Goal: Task Accomplishment & Management: Manage account settings

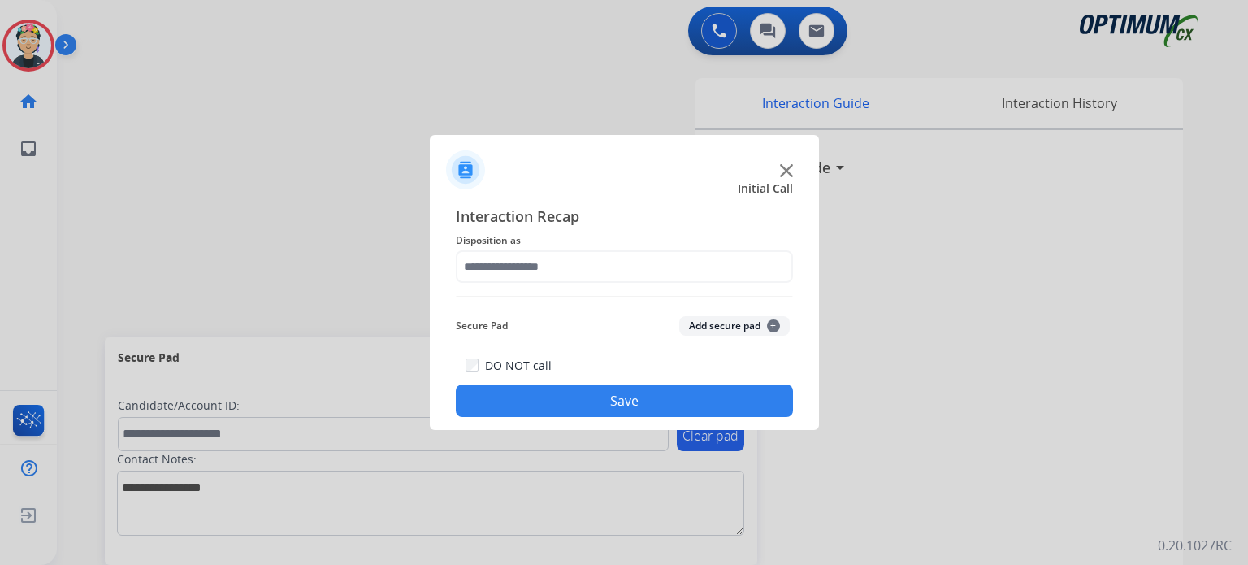
click at [781, 171] on img at bounding box center [786, 170] width 13 height 13
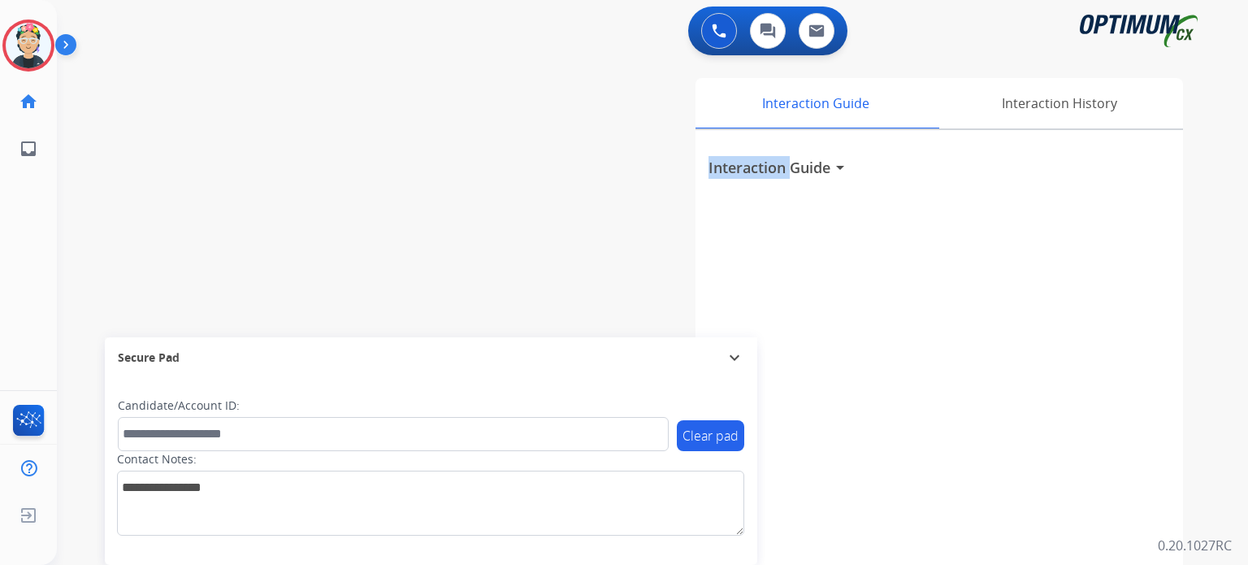
click at [781, 171] on h3 "Interaction Guide" at bounding box center [770, 167] width 122 height 23
click at [29, 31] on img at bounding box center [29, 46] width 46 height 46
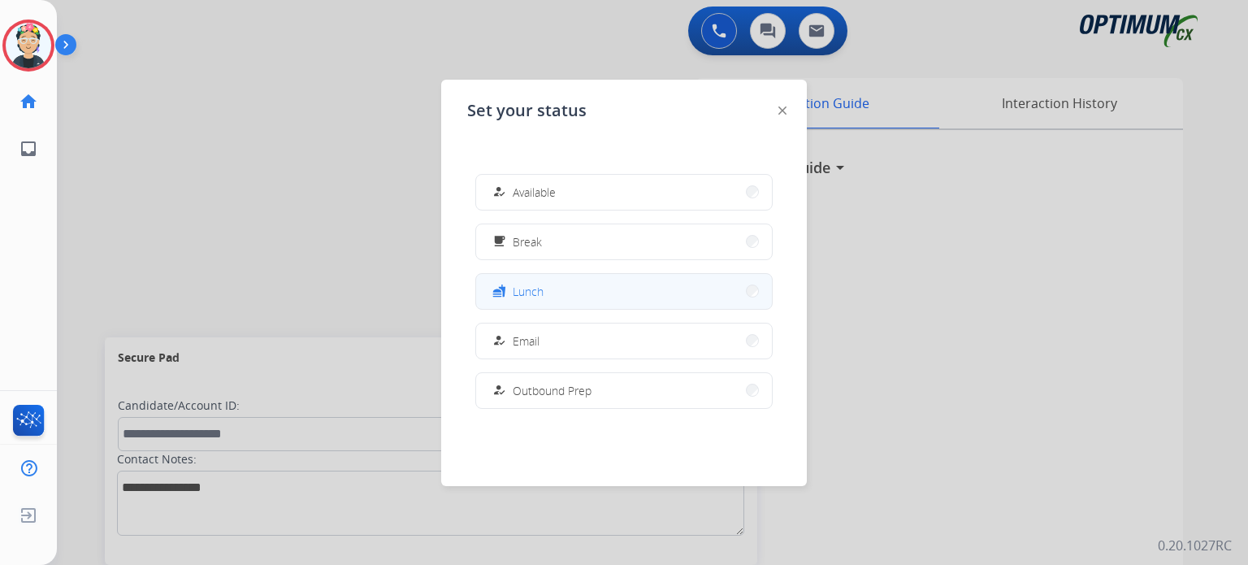
click at [651, 288] on button "fastfood Lunch" at bounding box center [624, 291] width 296 height 35
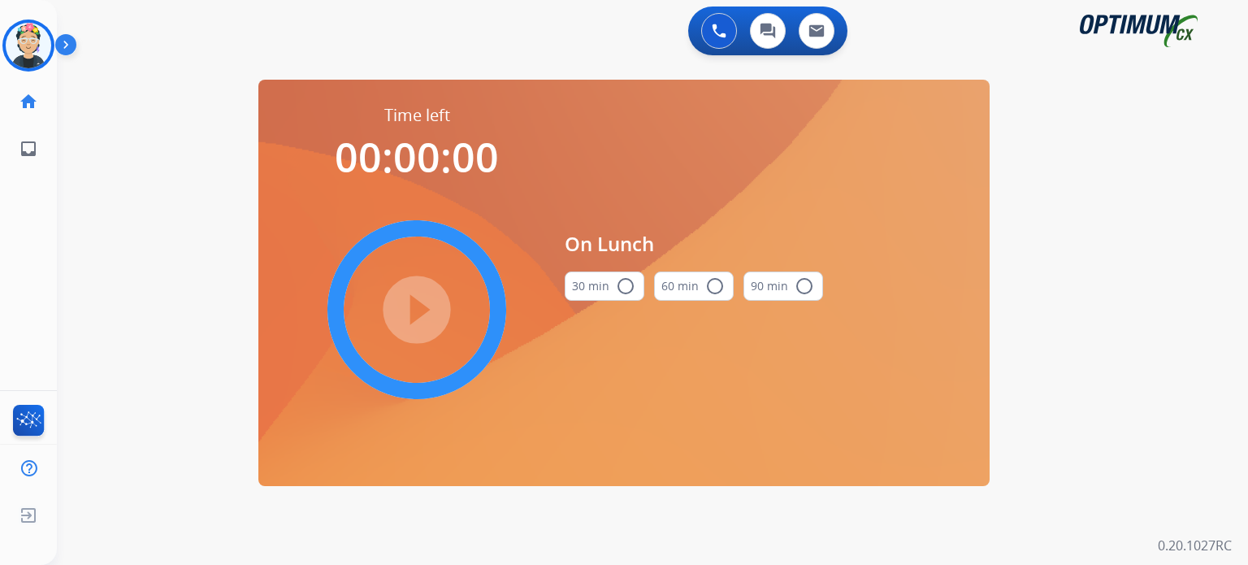
click at [621, 277] on mat-icon "radio_button_unchecked" at bounding box center [626, 286] width 20 height 20
click at [423, 315] on mat-icon "play_circle_filled" at bounding box center [417, 310] width 20 height 20
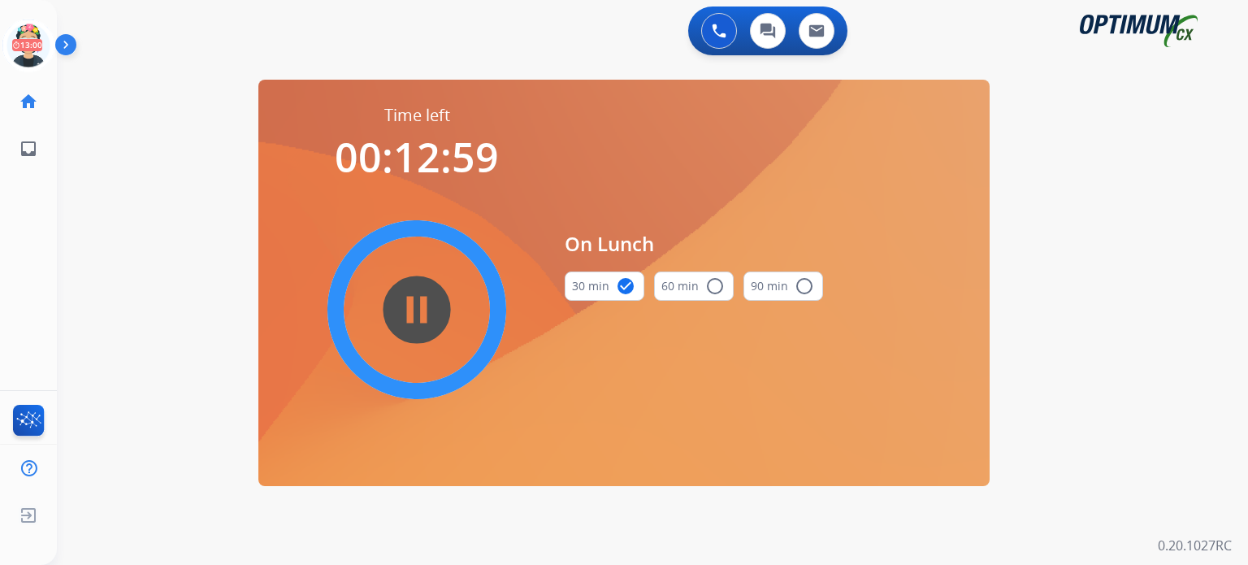
click at [91, 141] on div "0 Voice Interactions 0 Chat Interactions 0 Email Interactions swap_horiz Break …" at bounding box center [652, 282] width 1191 height 565
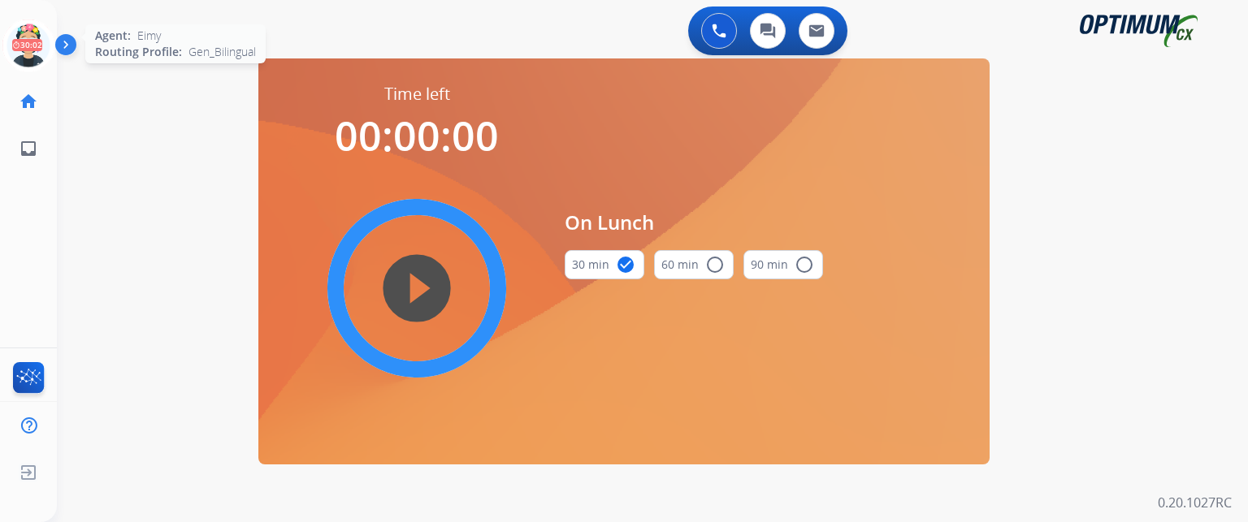
click at [27, 61] on icon at bounding box center [28, 46] width 53 height 53
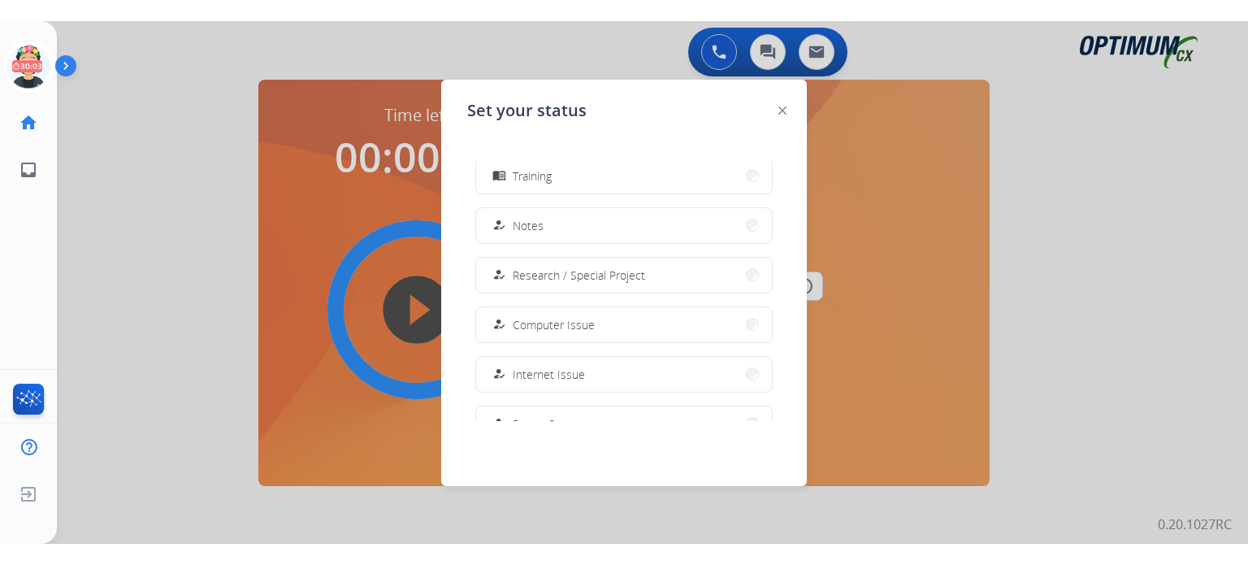
scroll to position [405, 0]
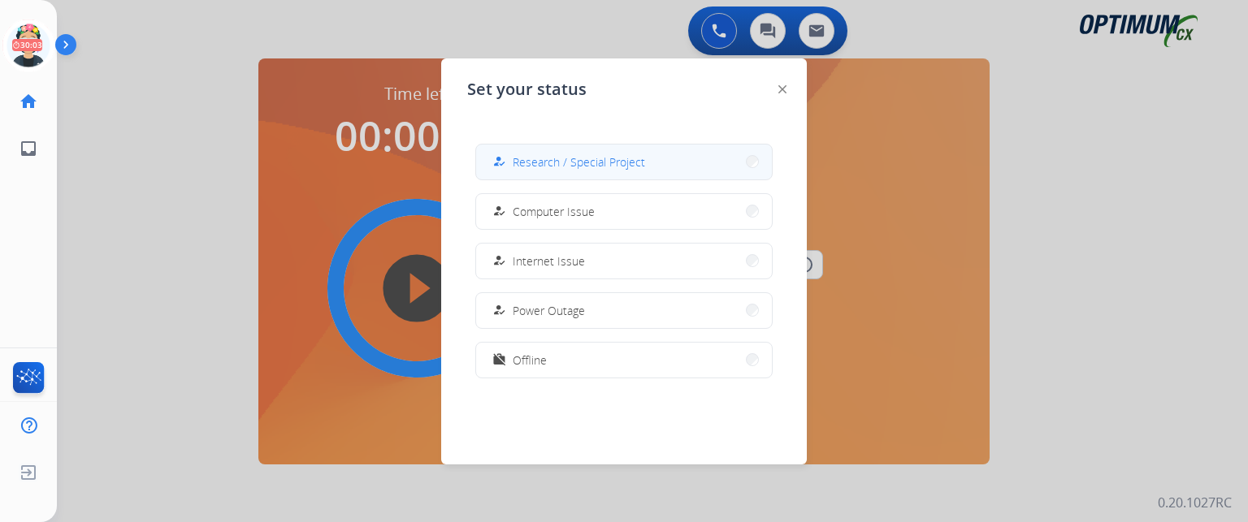
click at [595, 174] on button "how_to_reg Research / Special Project" at bounding box center [624, 162] width 296 height 35
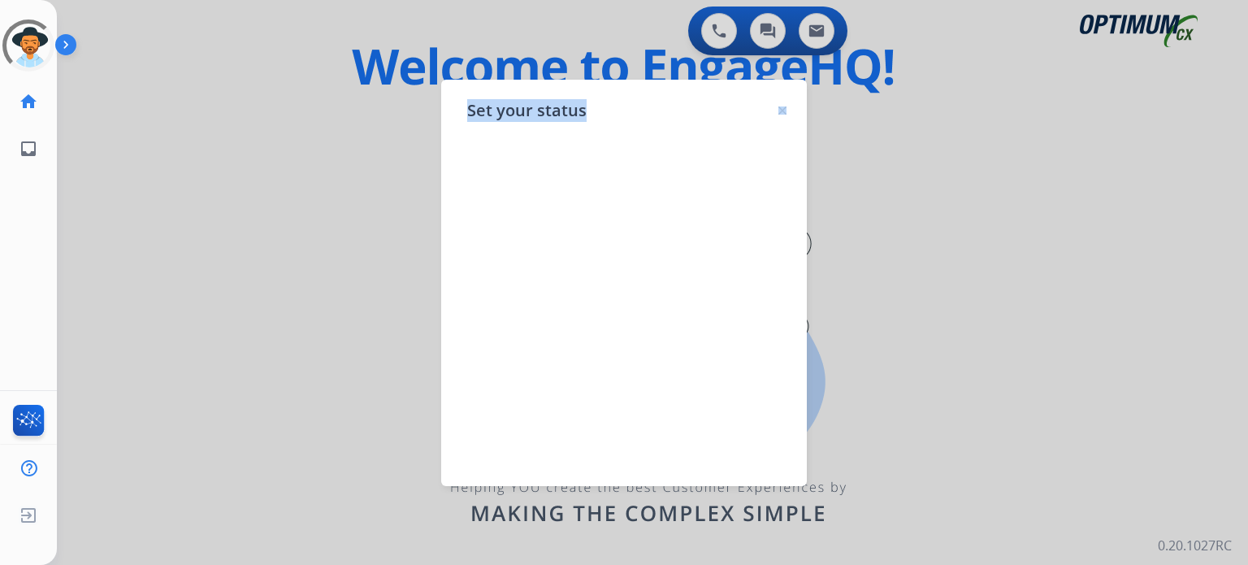
click at [779, 116] on div "Set your status" at bounding box center [624, 283] width 366 height 406
click at [783, 110] on img at bounding box center [782, 110] width 8 height 8
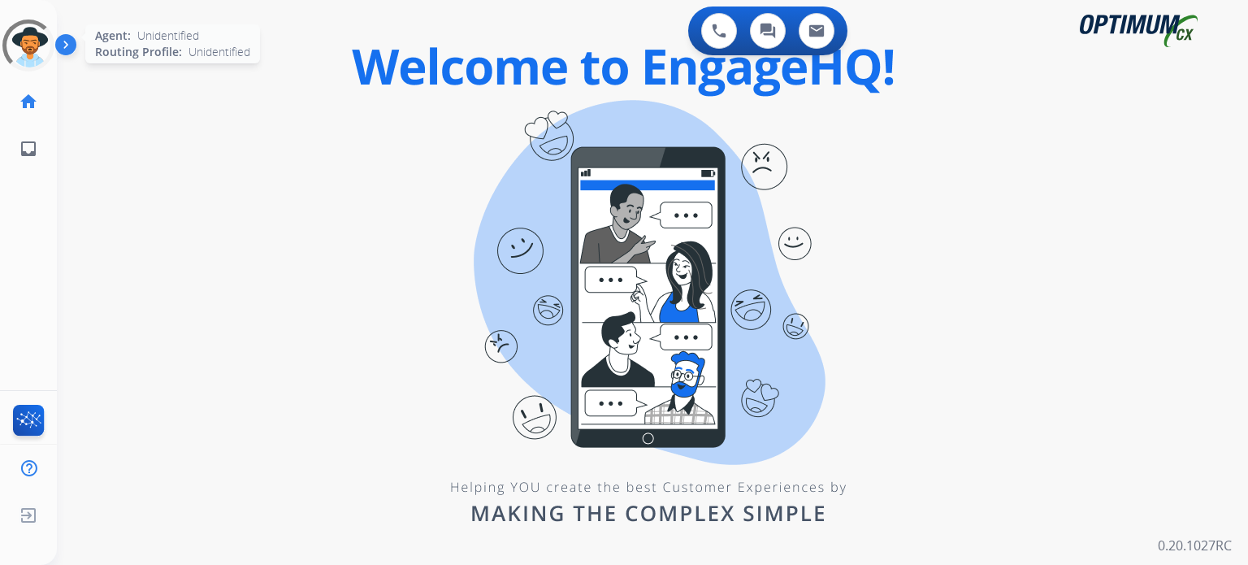
click at [35, 53] on div at bounding box center [28, 45] width 73 height 73
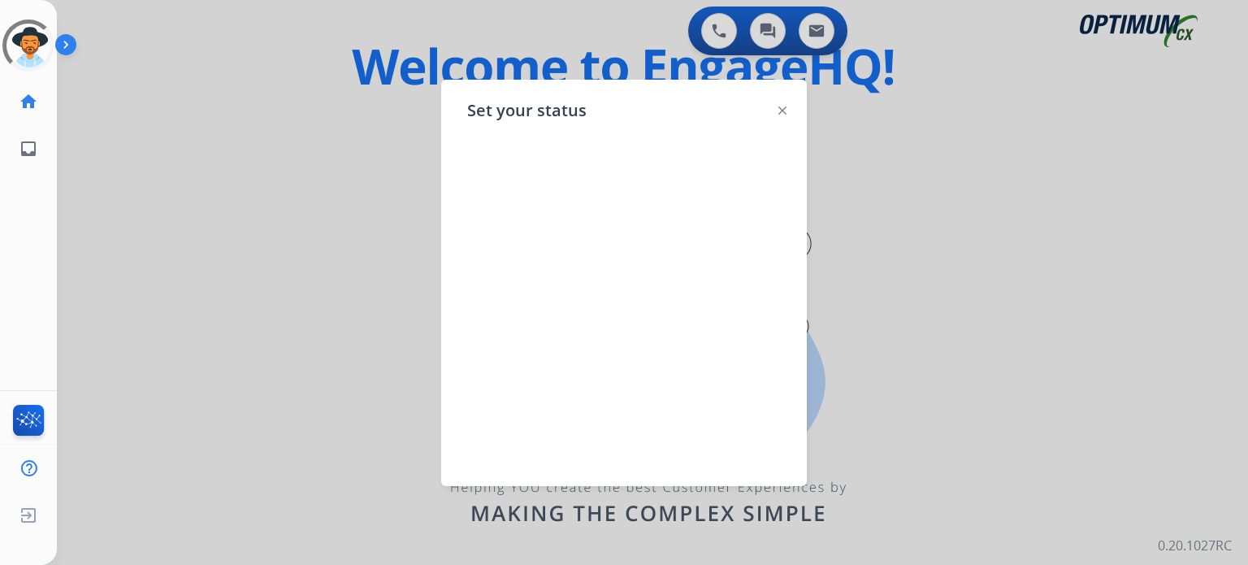
click at [778, 106] on div at bounding box center [782, 110] width 8 height 20
click at [783, 110] on img at bounding box center [782, 110] width 8 height 8
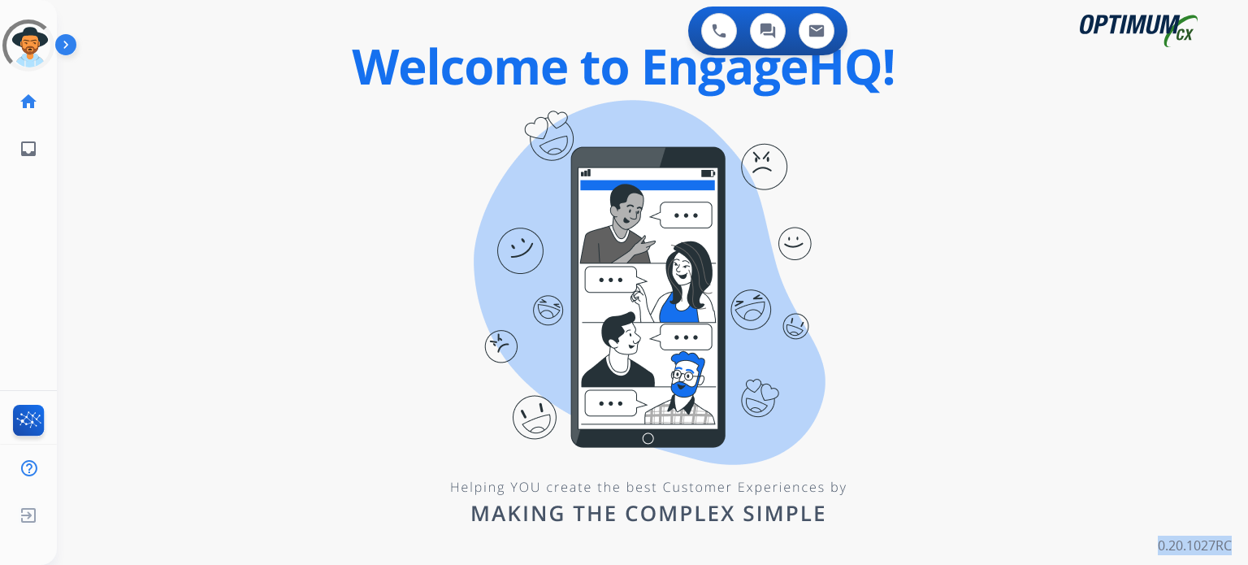
click at [783, 110] on div "swap_horiz Break voice bridge close_fullscreen Connect 3-Way Call merge_type Se…" at bounding box center [633, 98] width 1152 height 78
click at [11, 47] on div at bounding box center [28, 45] width 64 height 64
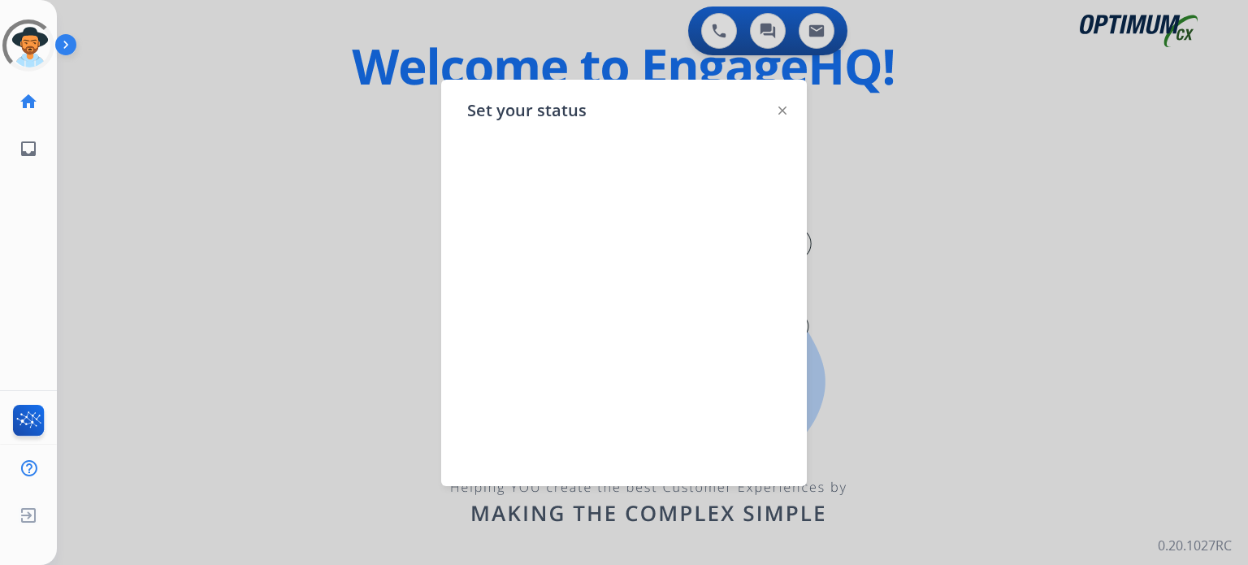
click at [782, 106] on img at bounding box center [782, 110] width 8 height 8
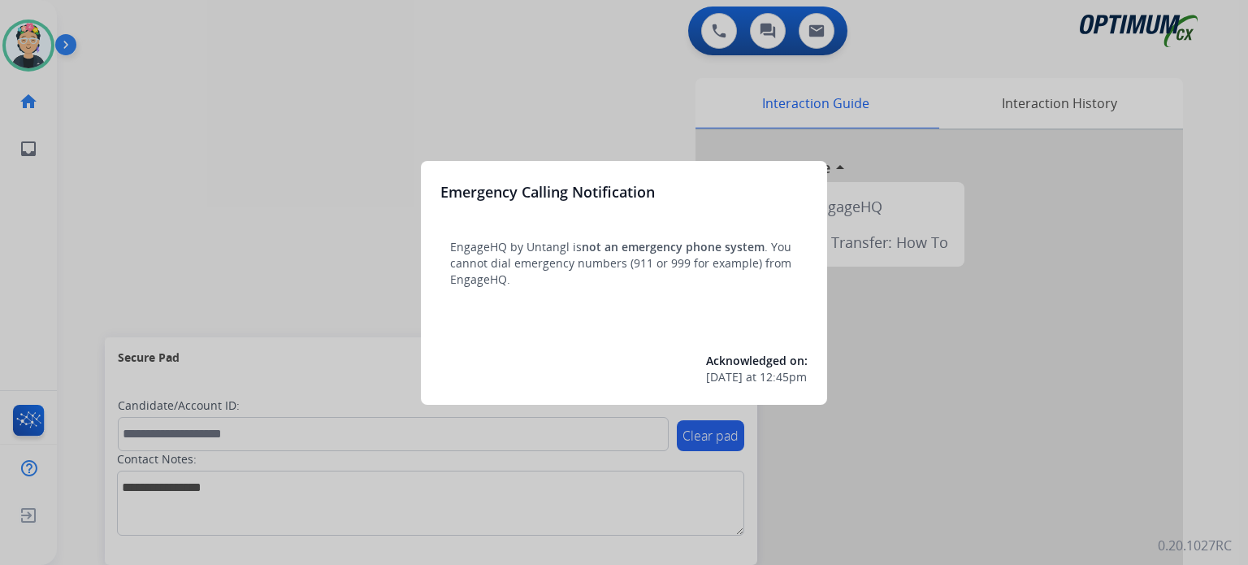
click at [30, 51] on div at bounding box center [624, 282] width 1248 height 565
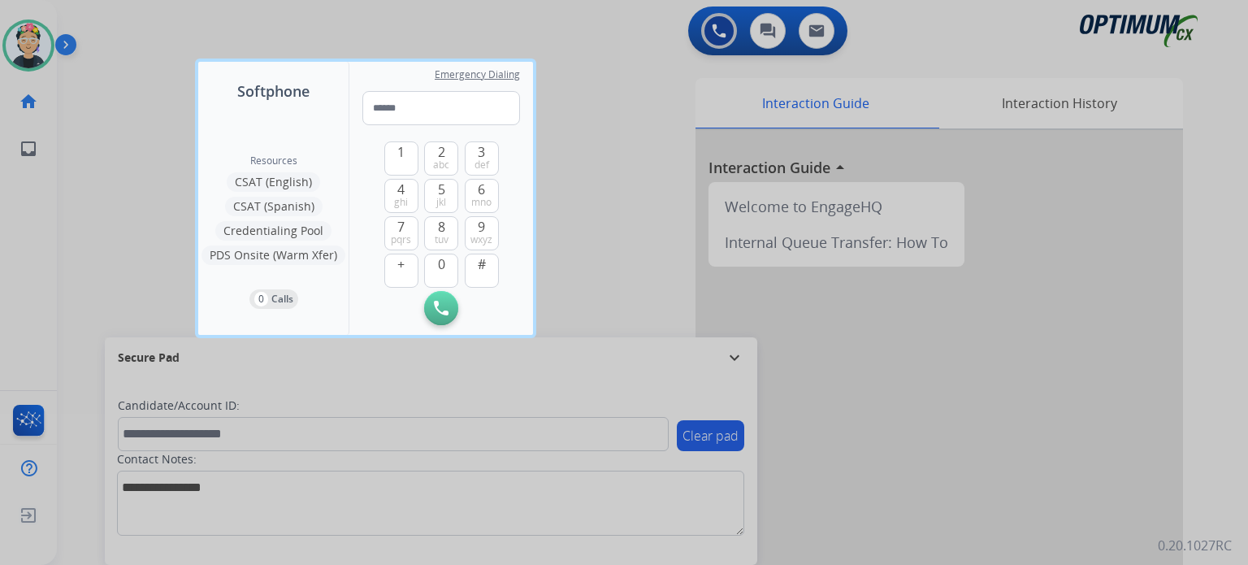
click at [29, 51] on div at bounding box center [624, 282] width 1248 height 565
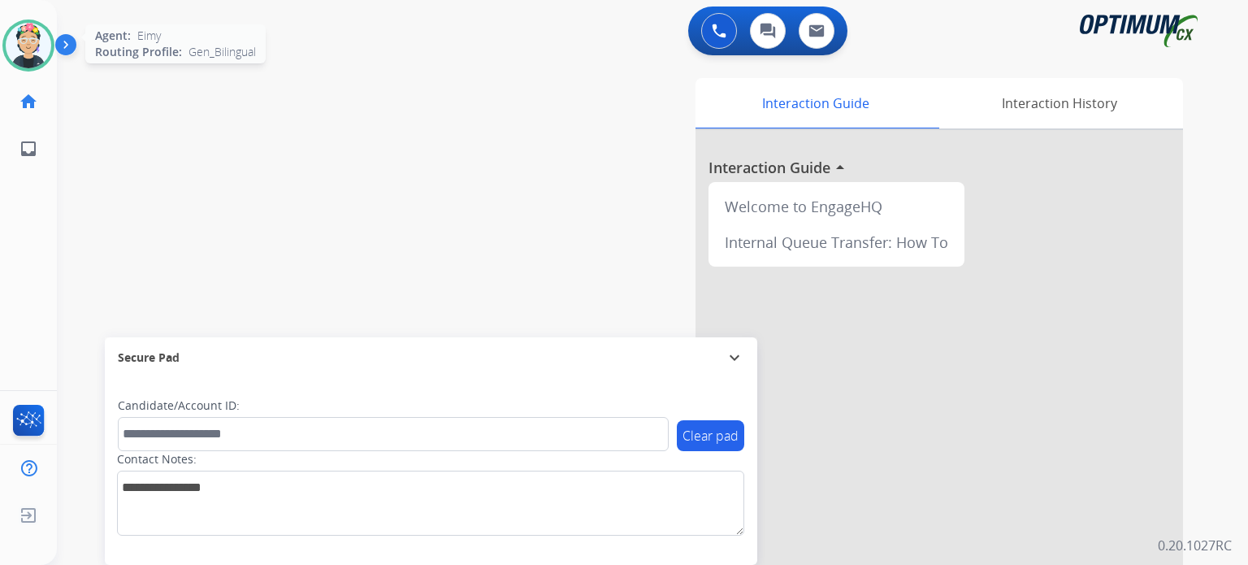
click at [29, 51] on img at bounding box center [29, 46] width 46 height 46
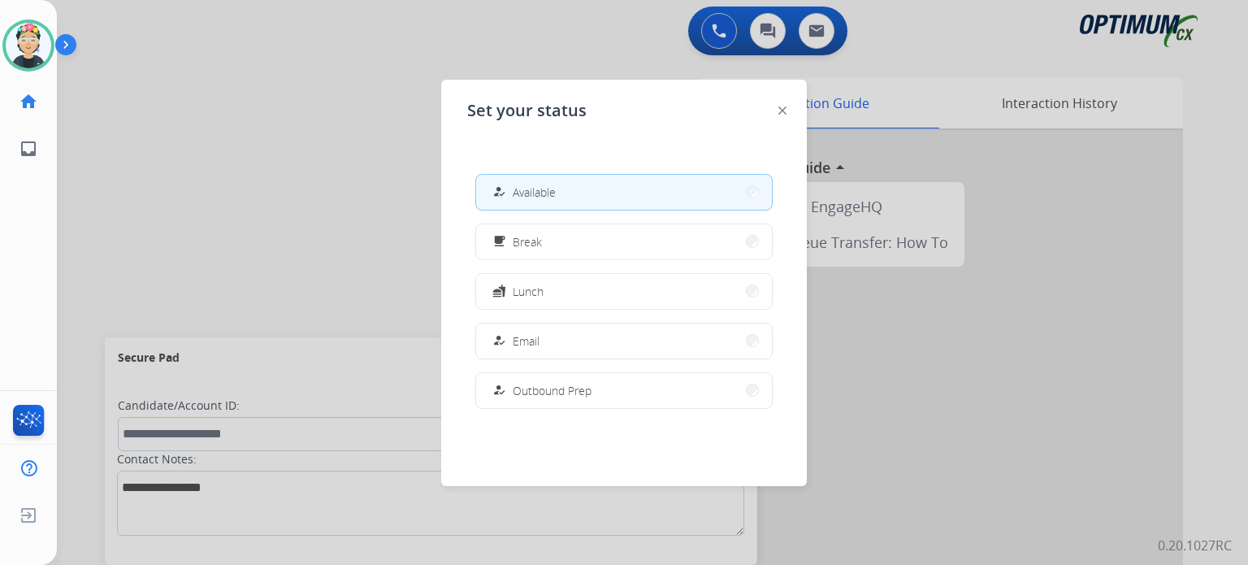
scroll to position [405, 0]
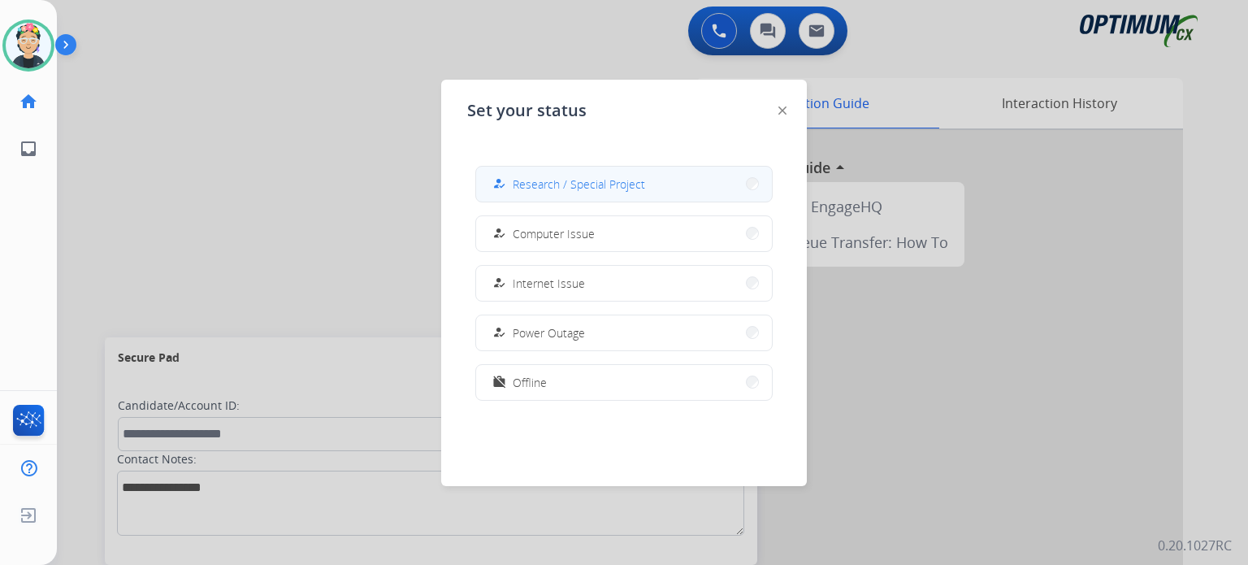
click at [575, 189] on span "Research / Special Project" at bounding box center [579, 184] width 132 height 17
